Goal: Feedback & Contribution: Submit feedback/report problem

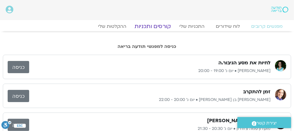
click at [158, 28] on link "קורסים ותכניות" at bounding box center [153, 26] width 50 height 7
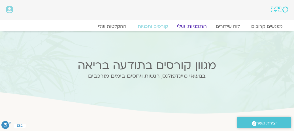
click at [185, 25] on link "התכניות שלי" at bounding box center [192, 26] width 44 height 7
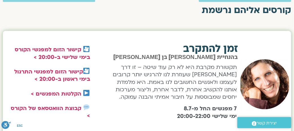
scroll to position [226, 0]
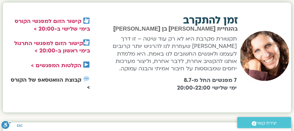
click at [68, 85] on link "קבוצת הוואטסאפ של הקורס >" at bounding box center [50, 83] width 79 height 15
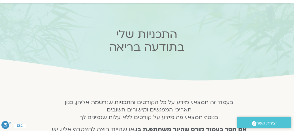
scroll to position [0, 0]
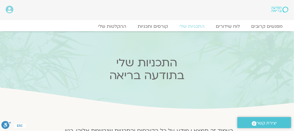
click at [267, 123] on span "יצירת קשר" at bounding box center [266, 123] width 20 height 8
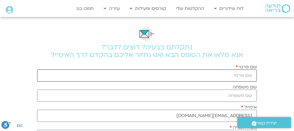
click at [226, 77] on input "שם פרטי" at bounding box center [147, 75] width 220 height 12
type input "[PERSON_NAME]"
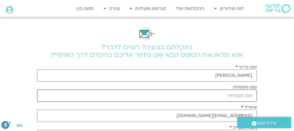
click at [236, 99] on input "שם משפחה" at bounding box center [147, 95] width 220 height 12
type input "Hn"
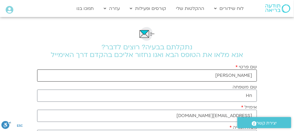
drag, startPoint x: 239, startPoint y: 75, endPoint x: 262, endPoint y: 76, distance: 22.7
type input "[PERSON_NAME]"
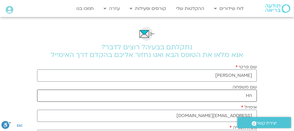
drag, startPoint x: 245, startPoint y: 96, endPoint x: 258, endPoint y: 95, distance: 13.0
click at [258, 95] on div "שם משפחה Hn" at bounding box center [147, 92] width 223 height 17
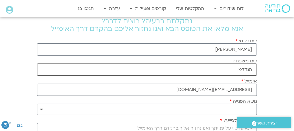
scroll to position [57, 0]
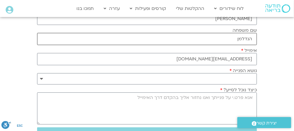
type input "הנדלמן"
click at [235, 78] on select "**********" at bounding box center [147, 78] width 220 height 11
select select "**********"
click at [37, 73] on select "**********" at bounding box center [147, 78] width 220 height 11
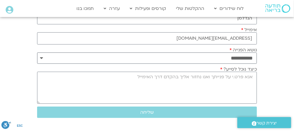
scroll to position [85, 0]
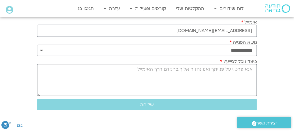
click at [232, 73] on textarea "כיצד נוכל לסייע?" at bounding box center [147, 80] width 220 height 32
type textarea "H"
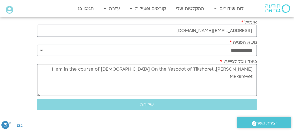
click at [124, 68] on textarea "[PERSON_NAME], I am in the course of [DEMOGRAPHIC_DATA] On the Yesodot of Tiksh…" at bounding box center [147, 80] width 220 height 32
click at [253, 70] on textarea "[PERSON_NAME], I am in the cureent course of Shaniyah On the Yesodot of Tikshor…" at bounding box center [147, 80] width 220 height 32
type textarea ".[PERSON_NAME], I am in the cureent course of [DEMOGRAPHIC_DATA] On the Yesodot…"
